Goal: Task Accomplishment & Management: Use online tool/utility

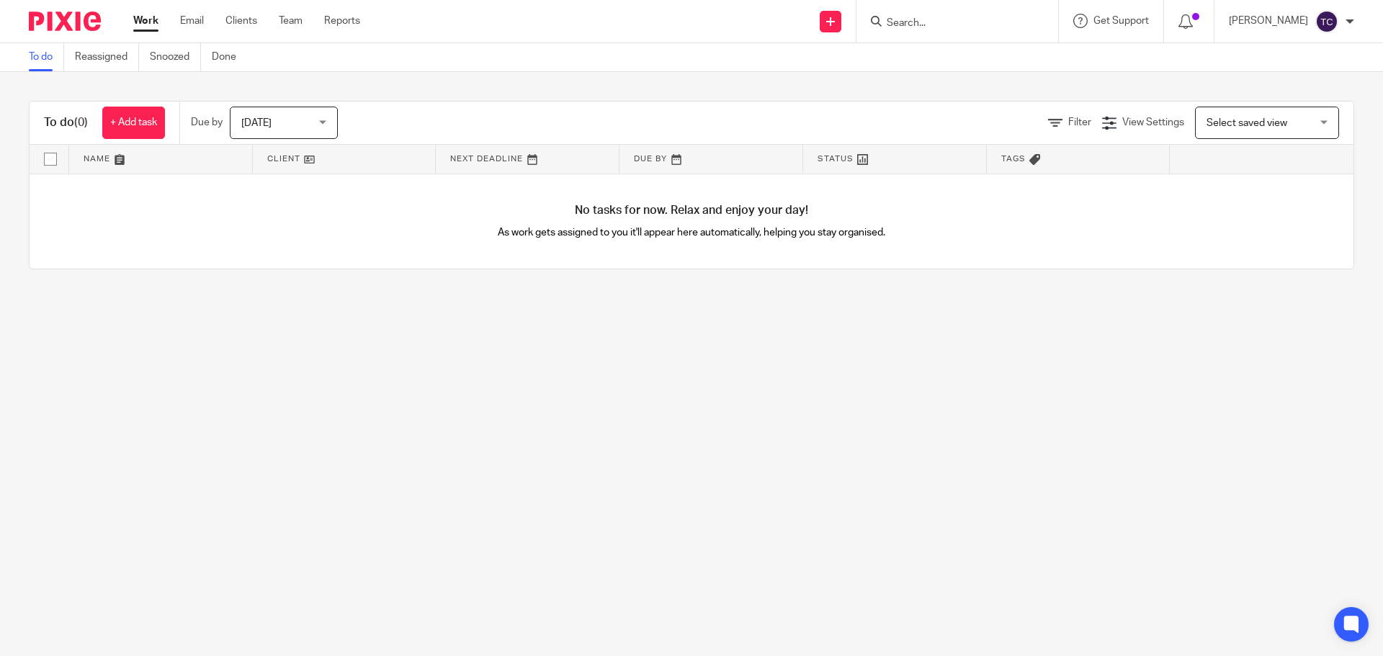
click at [921, 21] on input "Search" at bounding box center [950, 23] width 130 height 13
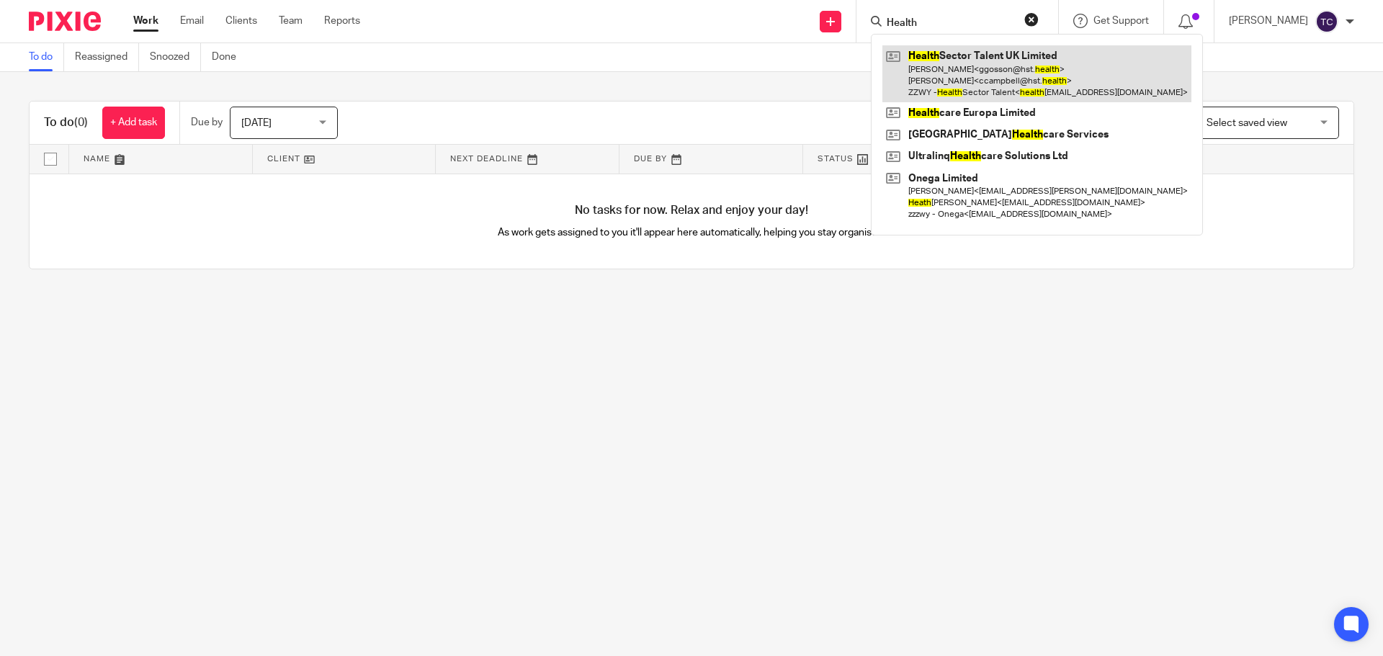
type input "Health"
click at [1048, 70] on link at bounding box center [1037, 73] width 309 height 57
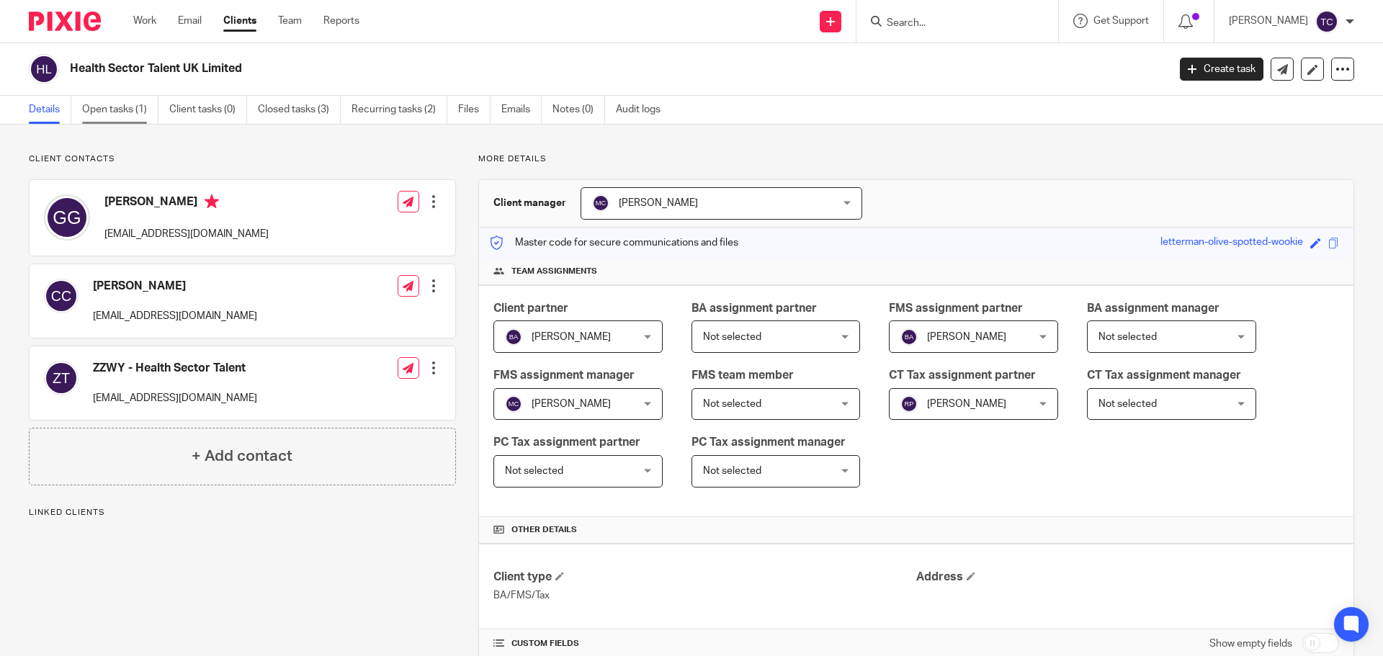
click at [112, 112] on link "Open tasks (1)" at bounding box center [120, 110] width 76 height 28
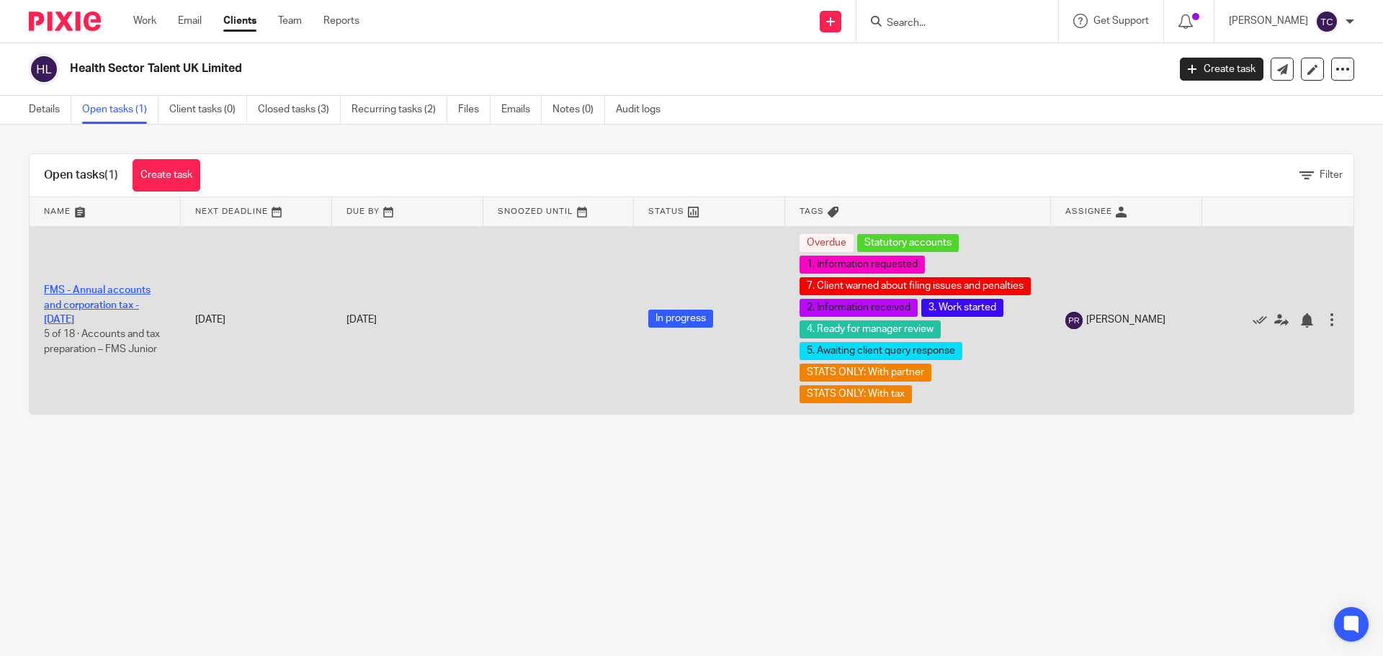
click at [102, 300] on link "FMS - Annual accounts and corporation tax - [DATE]" at bounding box center [97, 305] width 107 height 40
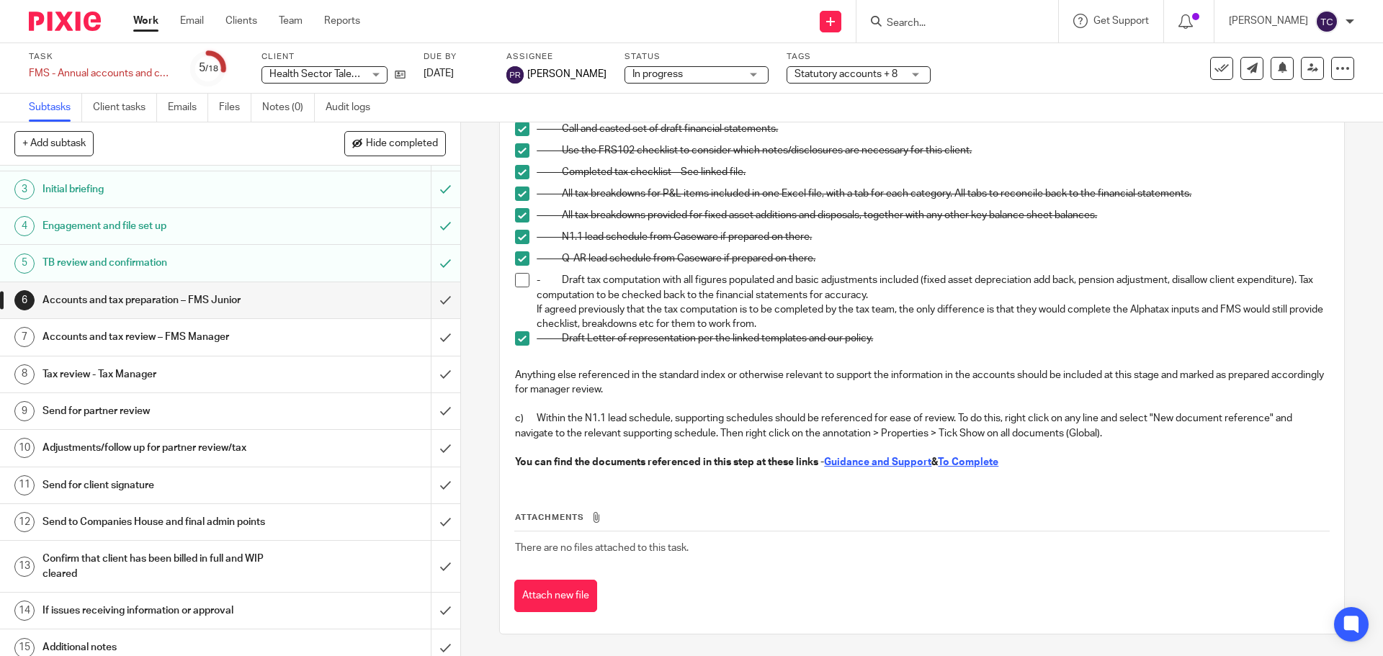
scroll to position [35, 0]
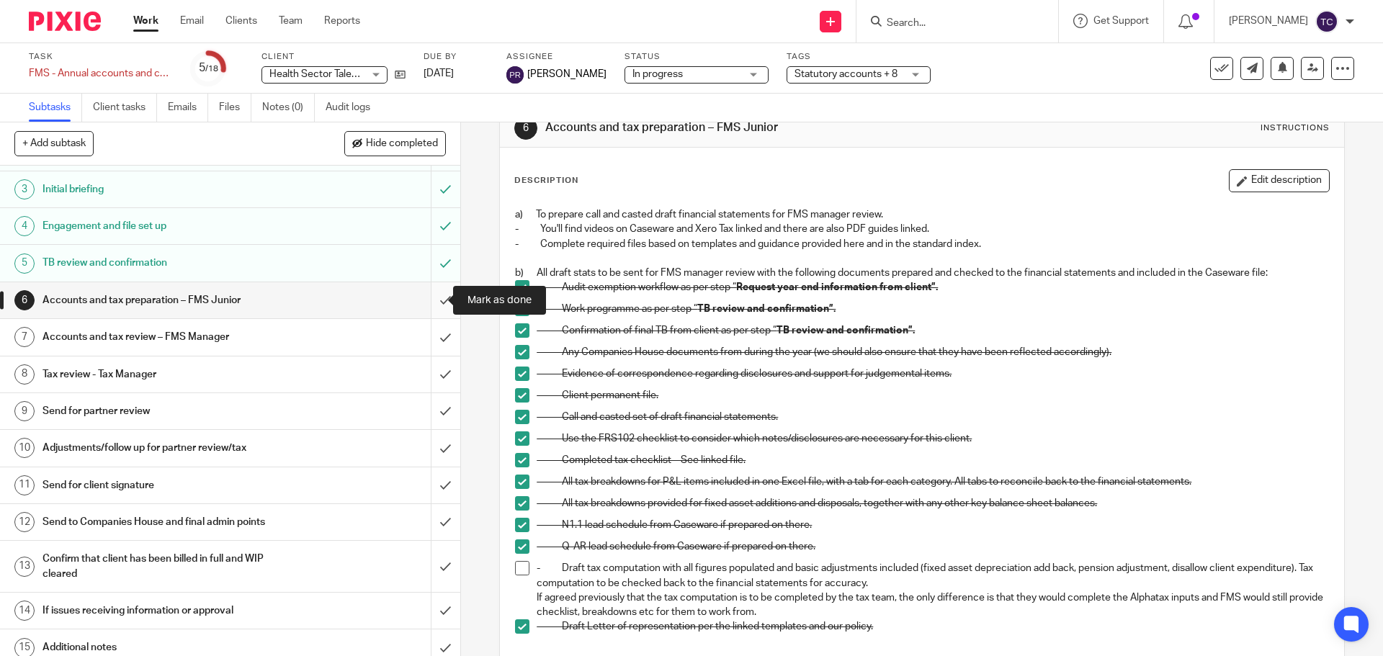
click at [431, 299] on input "submit" at bounding box center [230, 300] width 460 height 36
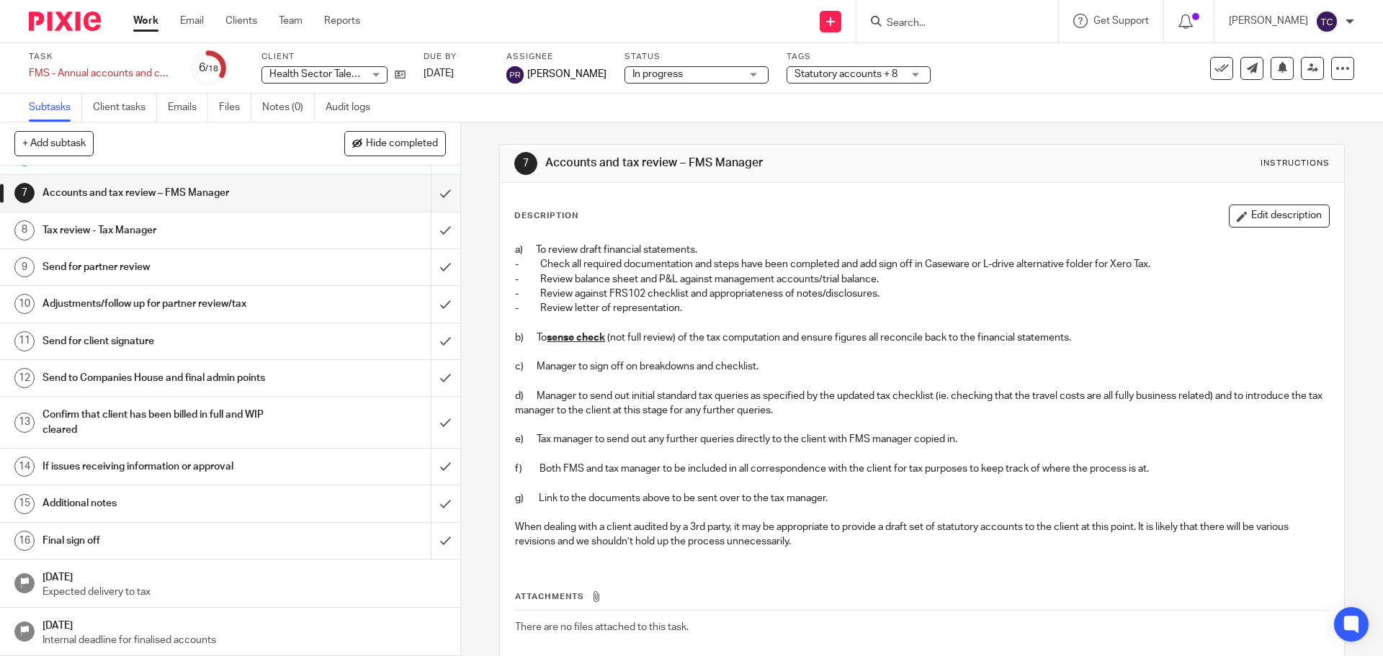
click at [173, 334] on h1 "Send for client signature" at bounding box center [167, 342] width 249 height 22
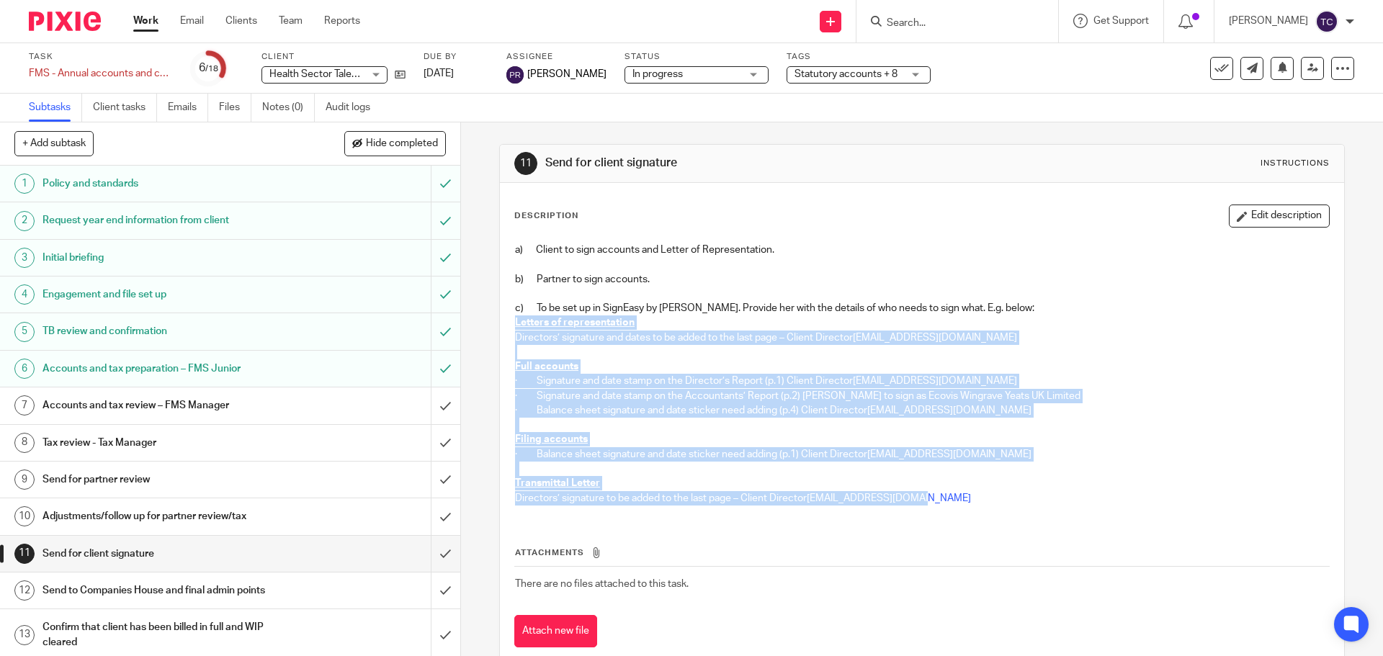
drag, startPoint x: 507, startPoint y: 321, endPoint x: 917, endPoint y: 504, distance: 448.9
click at [917, 504] on div "a) Client to sign accounts and Letter of Representation. b) Partner to sign acc…" at bounding box center [922, 376] width 828 height 281
click at [1088, 450] on p "· Balance sheet signature and date sticker need adding (p.1) Client Director [E…" at bounding box center [921, 454] width 813 height 14
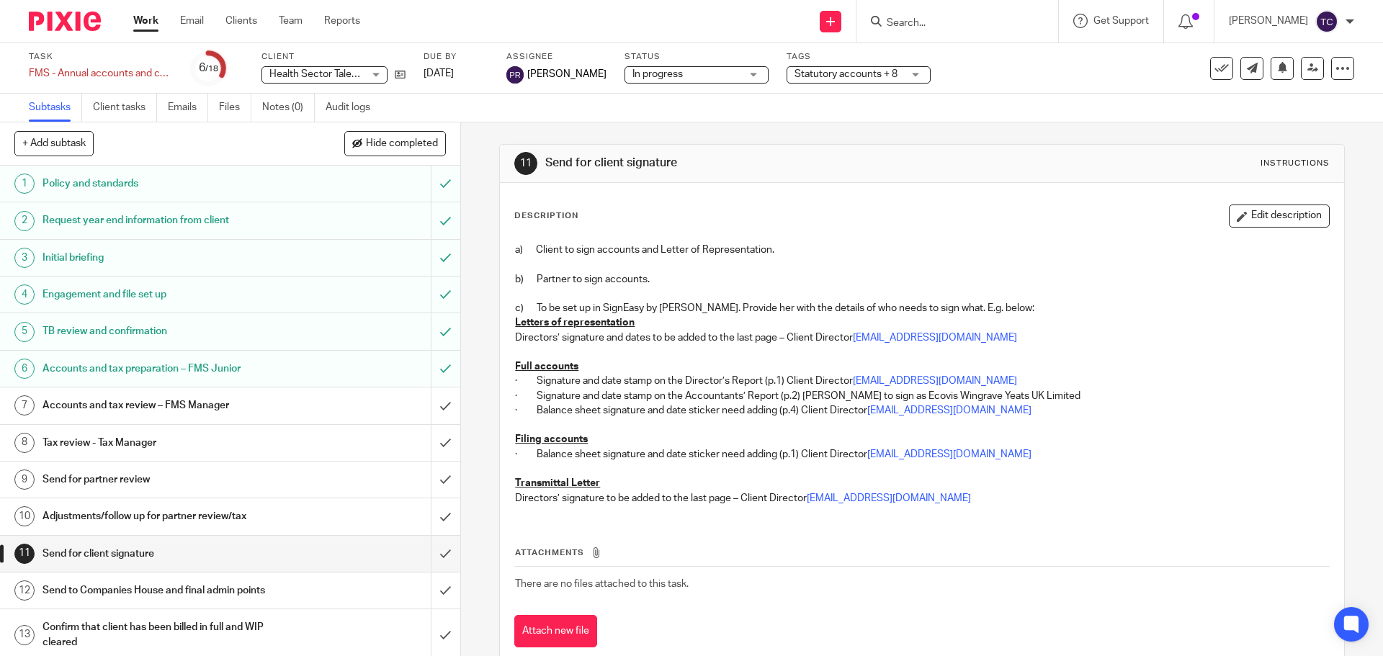
scroll to position [72, 0]
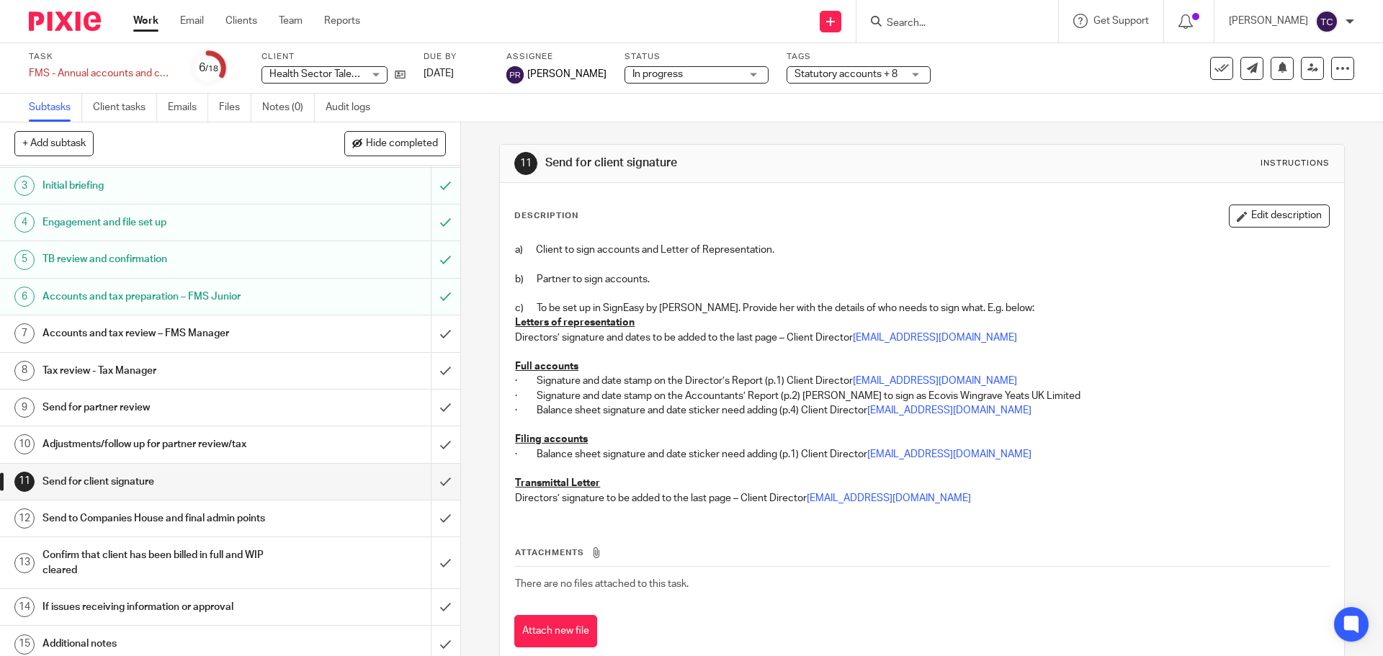
click at [269, 523] on h1 "Send to Companies House and final admin points" at bounding box center [167, 519] width 249 height 22
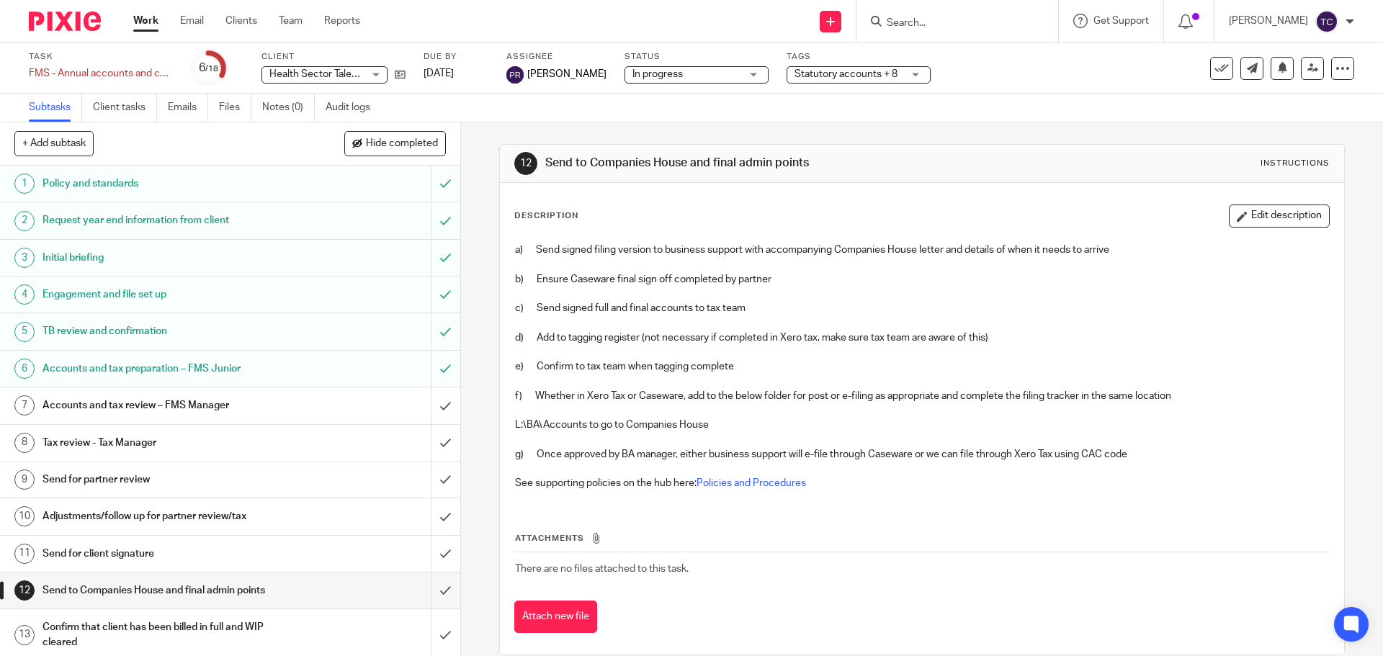
click at [189, 548] on h1 "Send for client signature" at bounding box center [167, 554] width 249 height 22
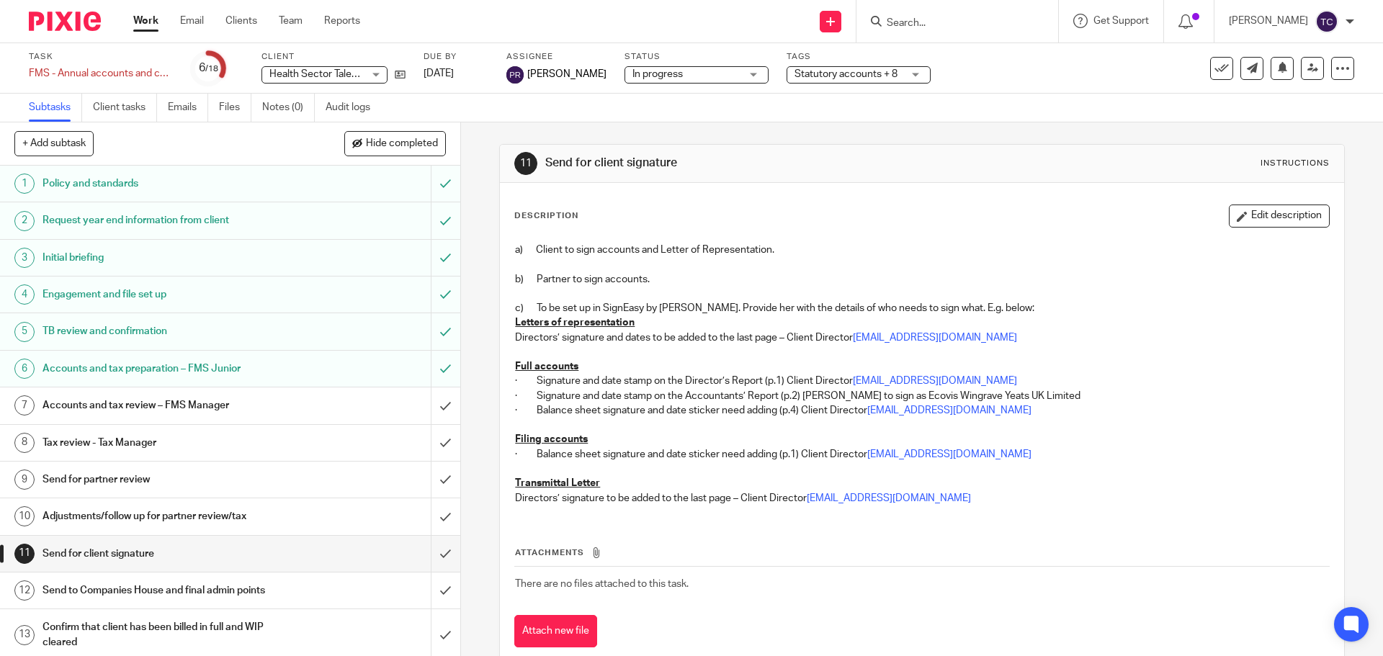
click at [606, 368] on p "Full accounts" at bounding box center [921, 367] width 813 height 14
click at [662, 321] on p "Letters of representation" at bounding box center [921, 323] width 813 height 14
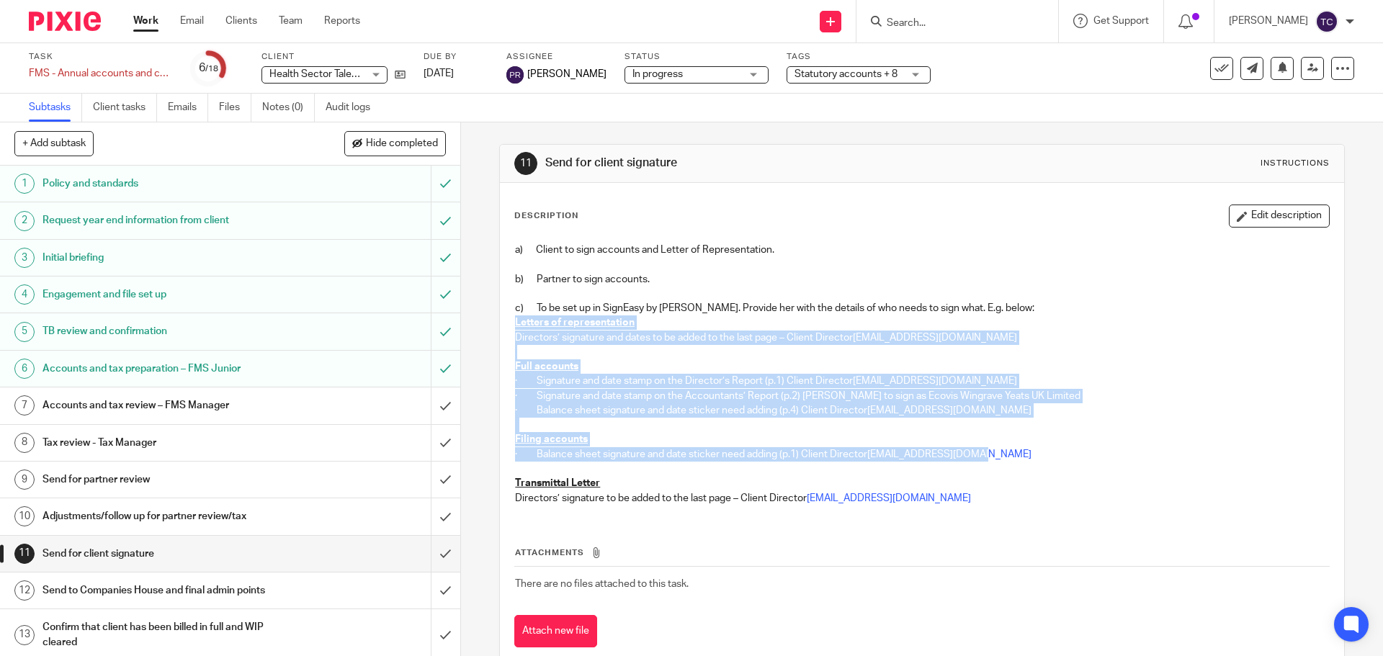
drag, startPoint x: 981, startPoint y: 459, endPoint x: 501, endPoint y: 324, distance: 498.4
click at [501, 324] on div "Description Edit description a) Client to sign accounts and Letter of Represent…" at bounding box center [922, 426] width 844 height 486
copy div "Letters of representation Directors’ signature and dates to be added to the las…"
click at [1017, 442] on p "Filing accounts" at bounding box center [921, 439] width 813 height 14
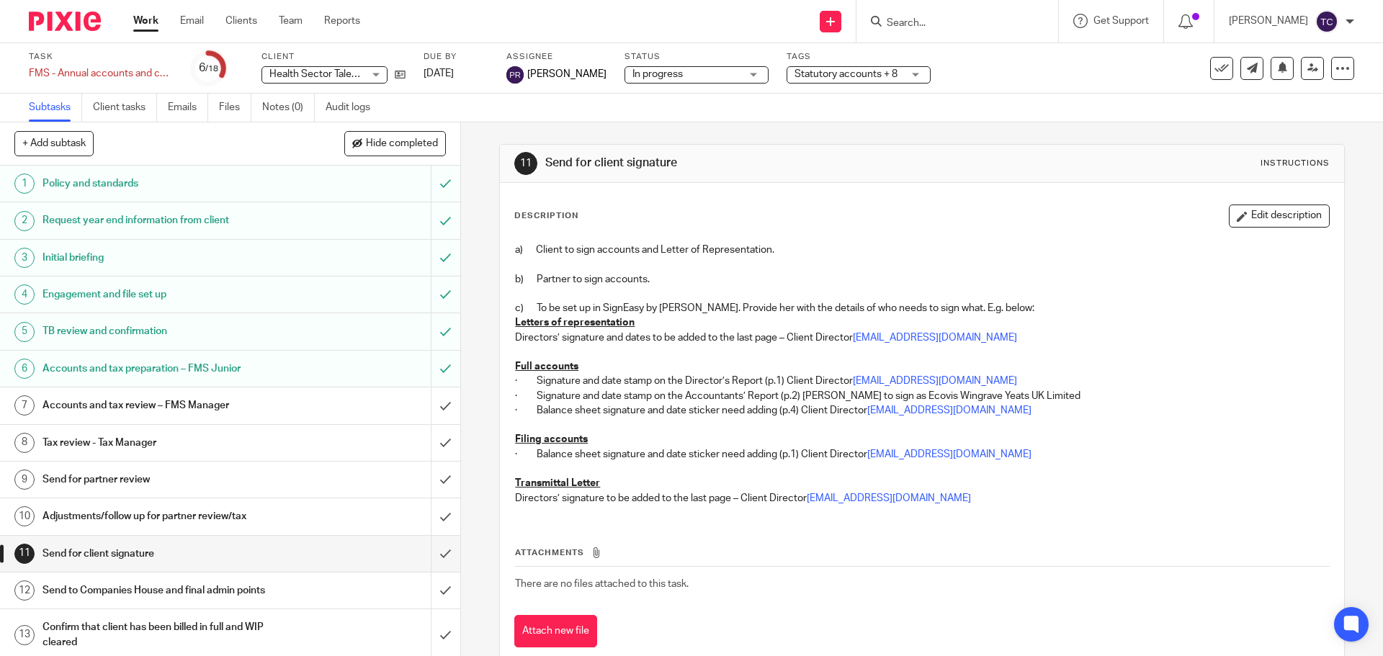
click at [705, 420] on p at bounding box center [921, 425] width 813 height 14
click at [836, 395] on p "· Signature and date stamp on the Accountants’ Report (p.2) [PERSON_NAME] to si…" at bounding box center [921, 396] width 813 height 14
click at [813, 398] on p "· Signature and date stamp on the Accountants’ Report (p.2) [PERSON_NAME] to si…" at bounding box center [921, 396] width 813 height 14
